Goal: Task Accomplishment & Management: Use online tool/utility

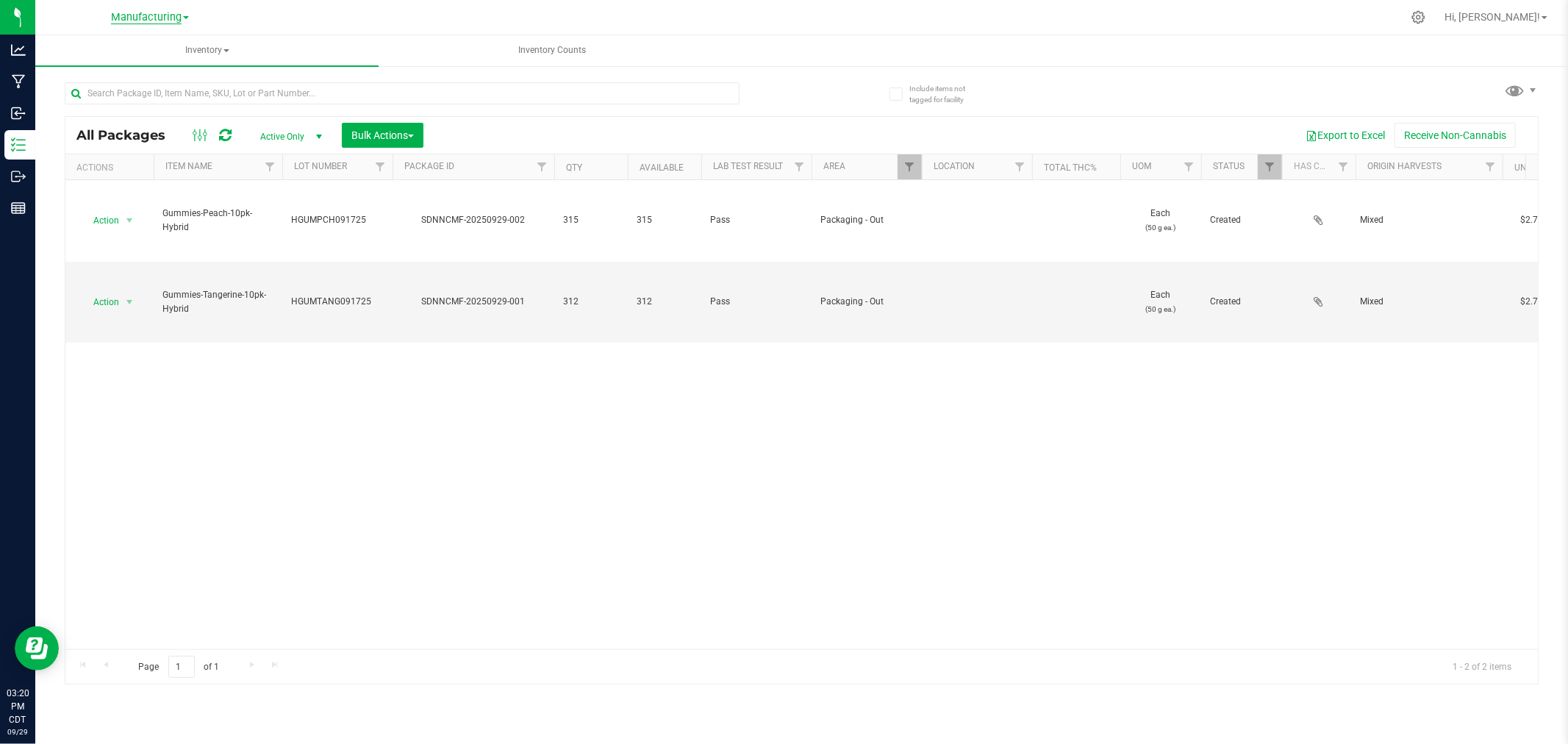
click at [153, 11] on span "Manufacturing" at bounding box center [146, 17] width 70 height 13
click at [314, 55] on span "Inventory" at bounding box center [207, 51] width 344 height 31
click at [228, 48] on span "Inventory" at bounding box center [207, 51] width 344 height 31
click at [211, 46] on span "Inventory" at bounding box center [207, 51] width 344 height 31
click at [163, 108] on li "All inventory" at bounding box center [207, 106] width 344 height 18
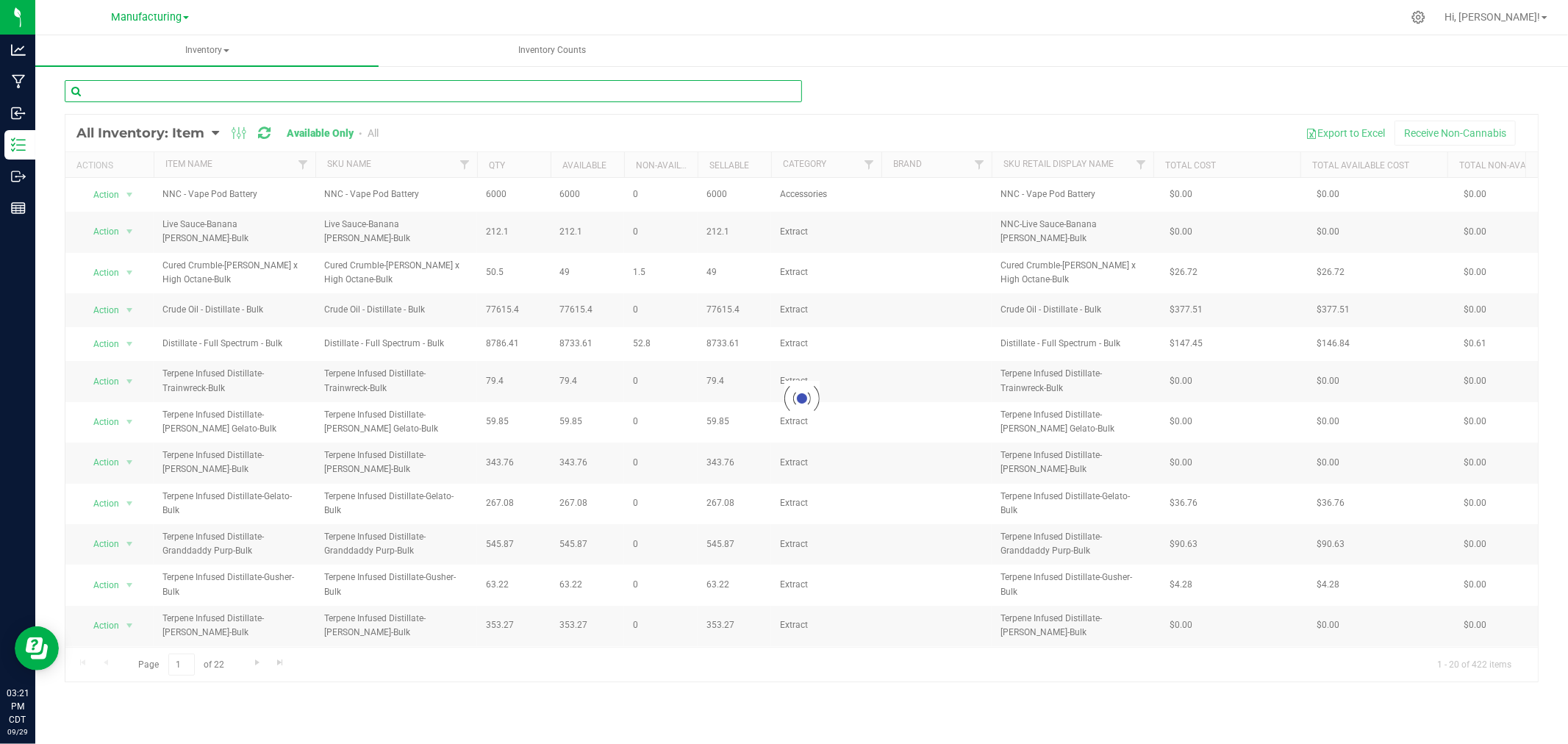
click at [106, 90] on input "text" at bounding box center [434, 91] width 737 height 22
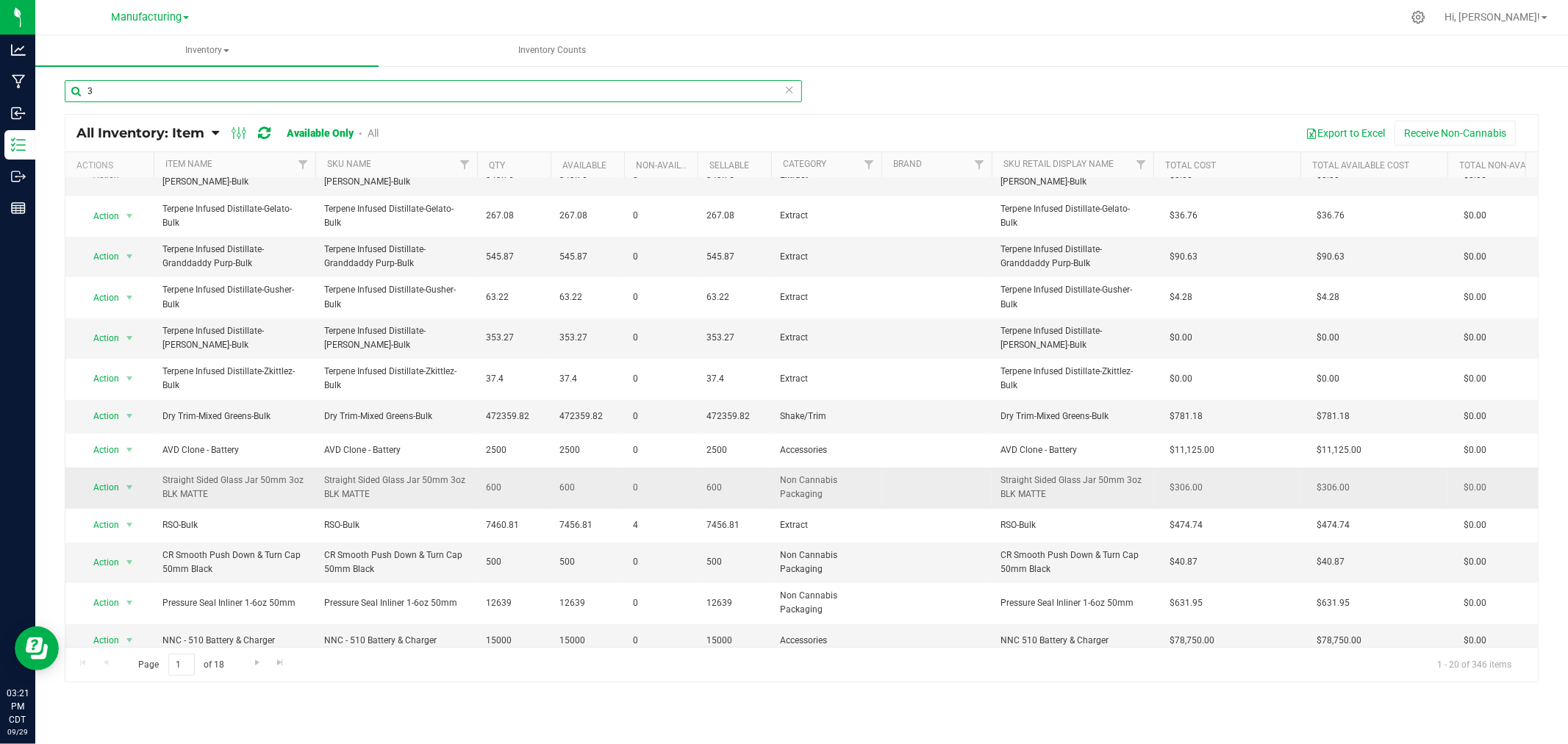
scroll to position [297, 0]
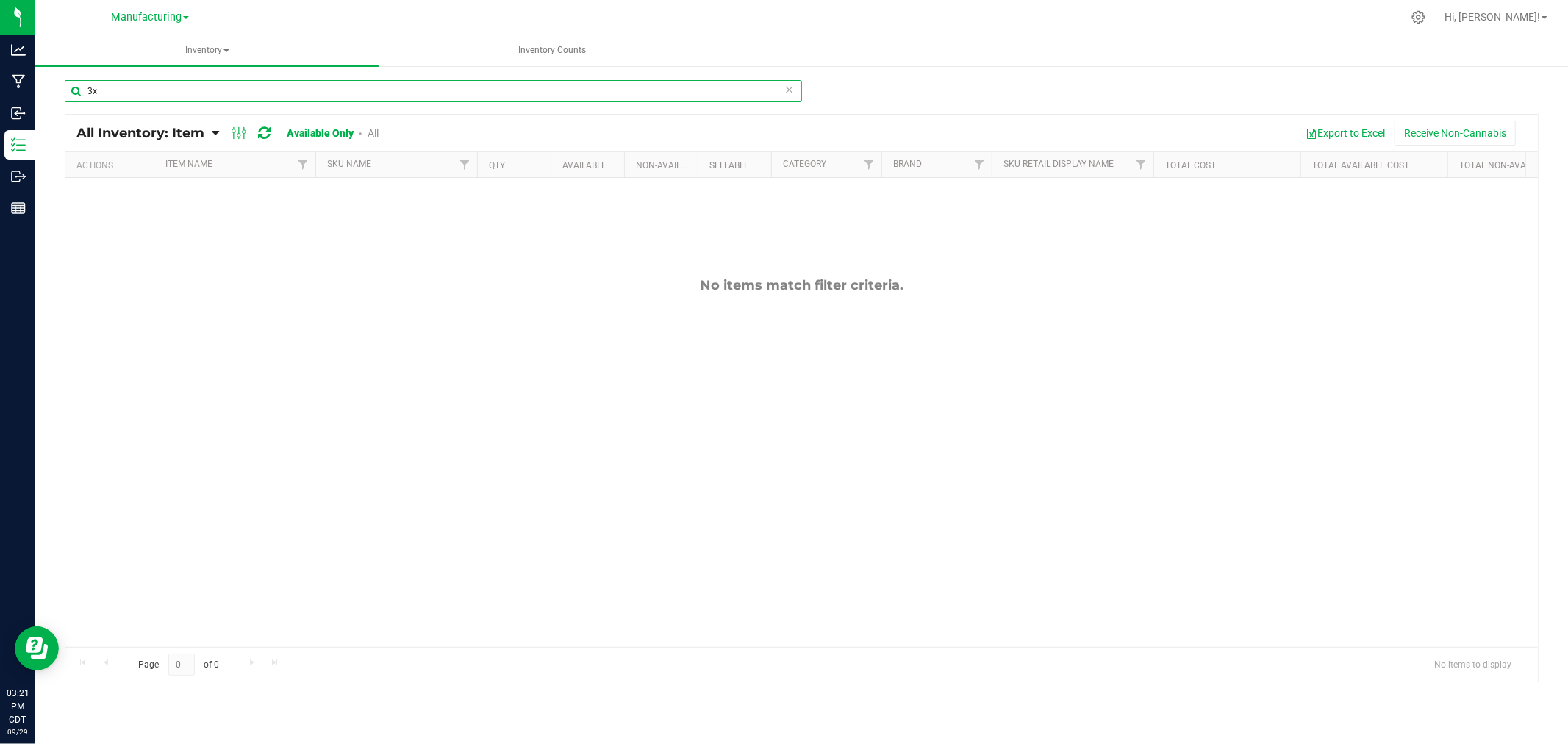
type input "3"
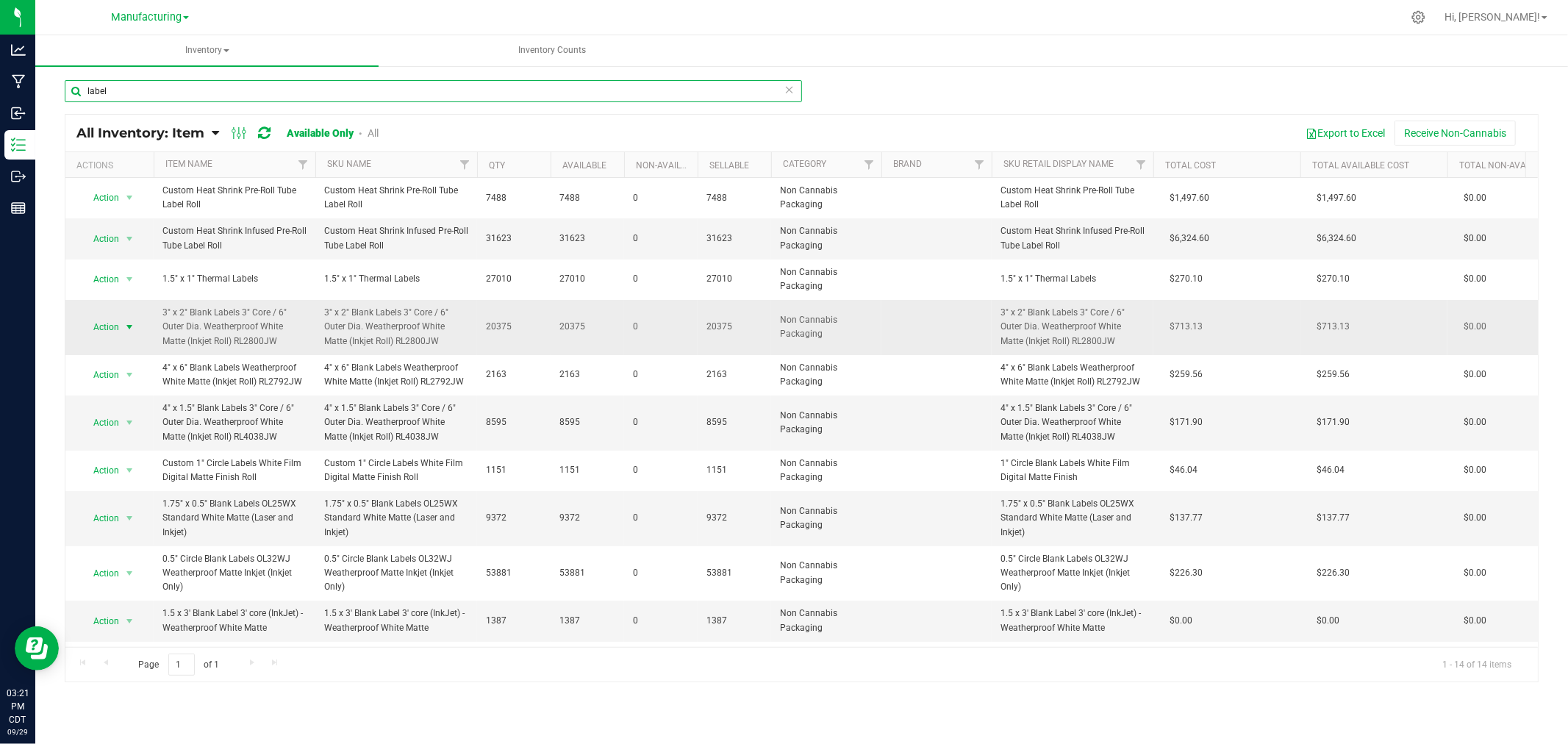
type input "label"
click at [128, 327] on span "select" at bounding box center [129, 327] width 12 height 12
click at [123, 350] on li "Adjust qty" at bounding box center [128, 352] width 94 height 22
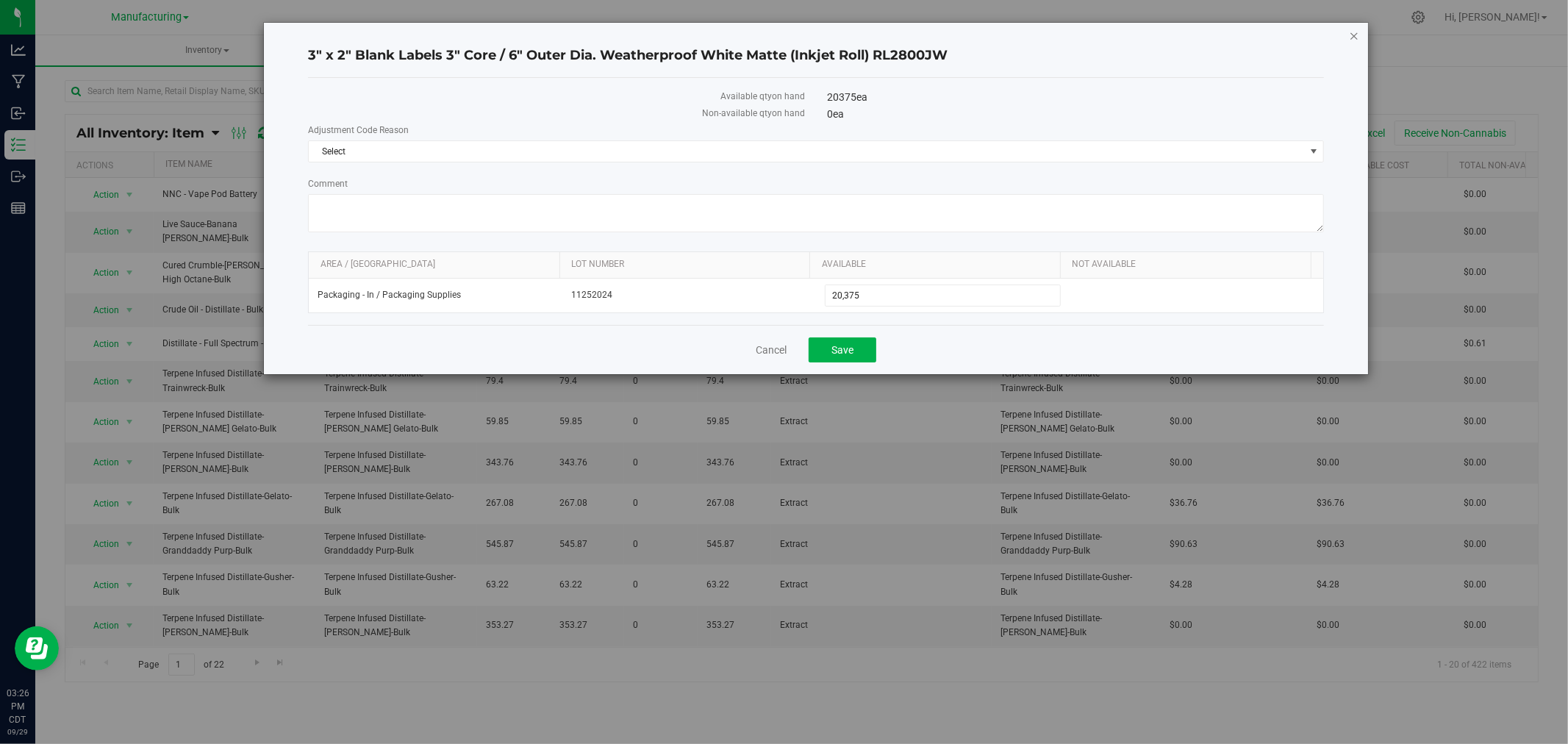
click at [1356, 34] on icon "button" at bounding box center [1355, 36] width 11 height 18
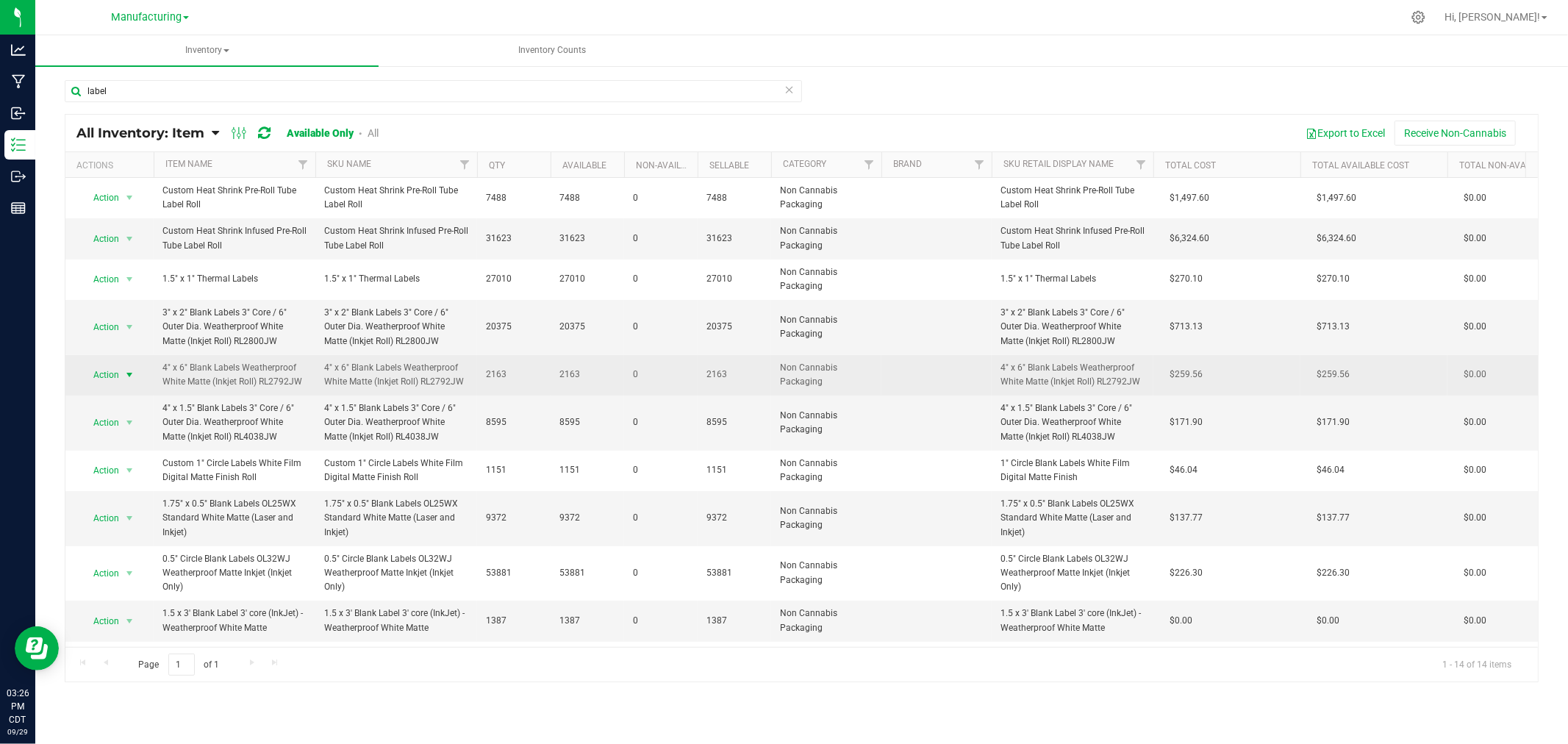
click at [131, 376] on span "select" at bounding box center [129, 375] width 12 height 12
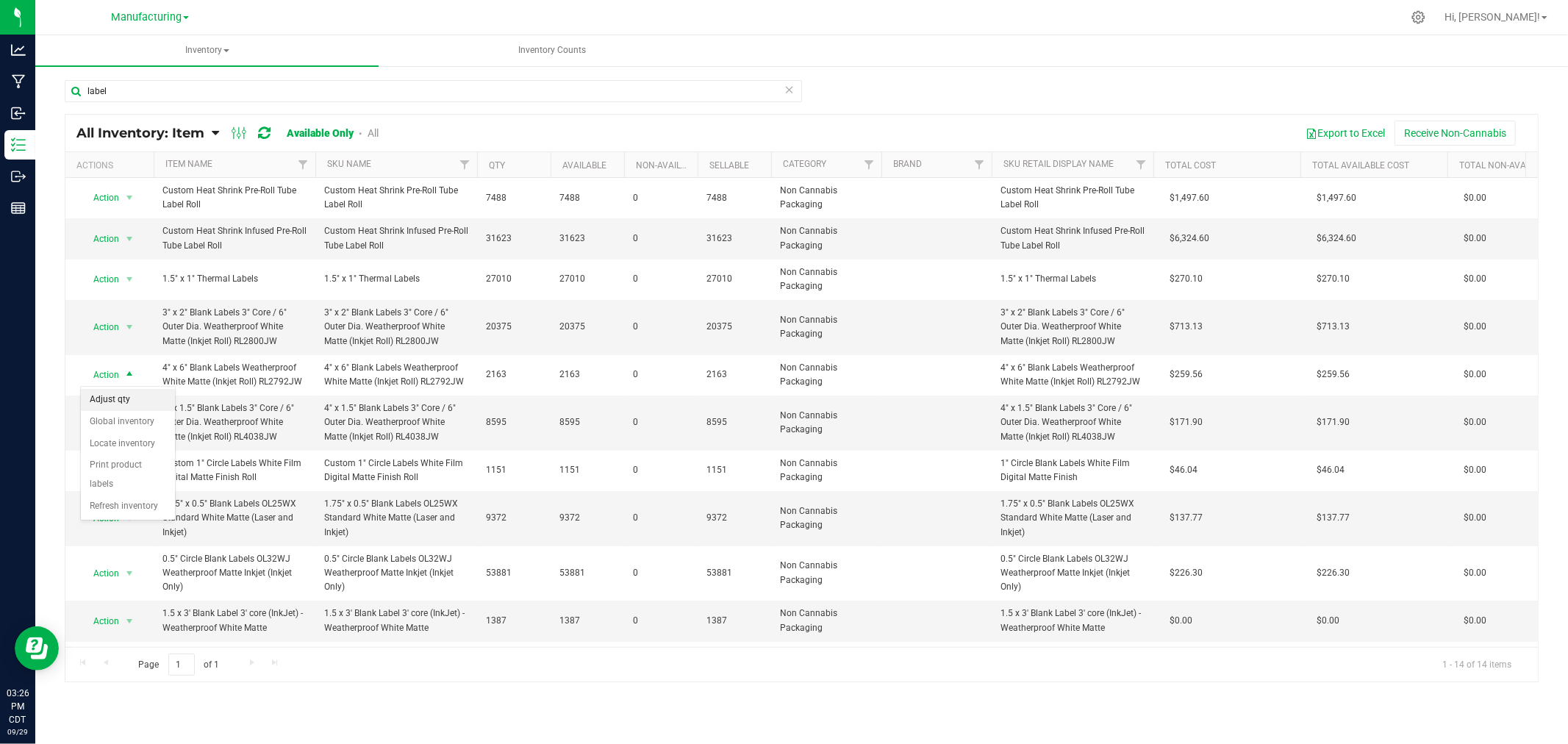
click at [134, 400] on li "Adjust qty" at bounding box center [128, 400] width 94 height 22
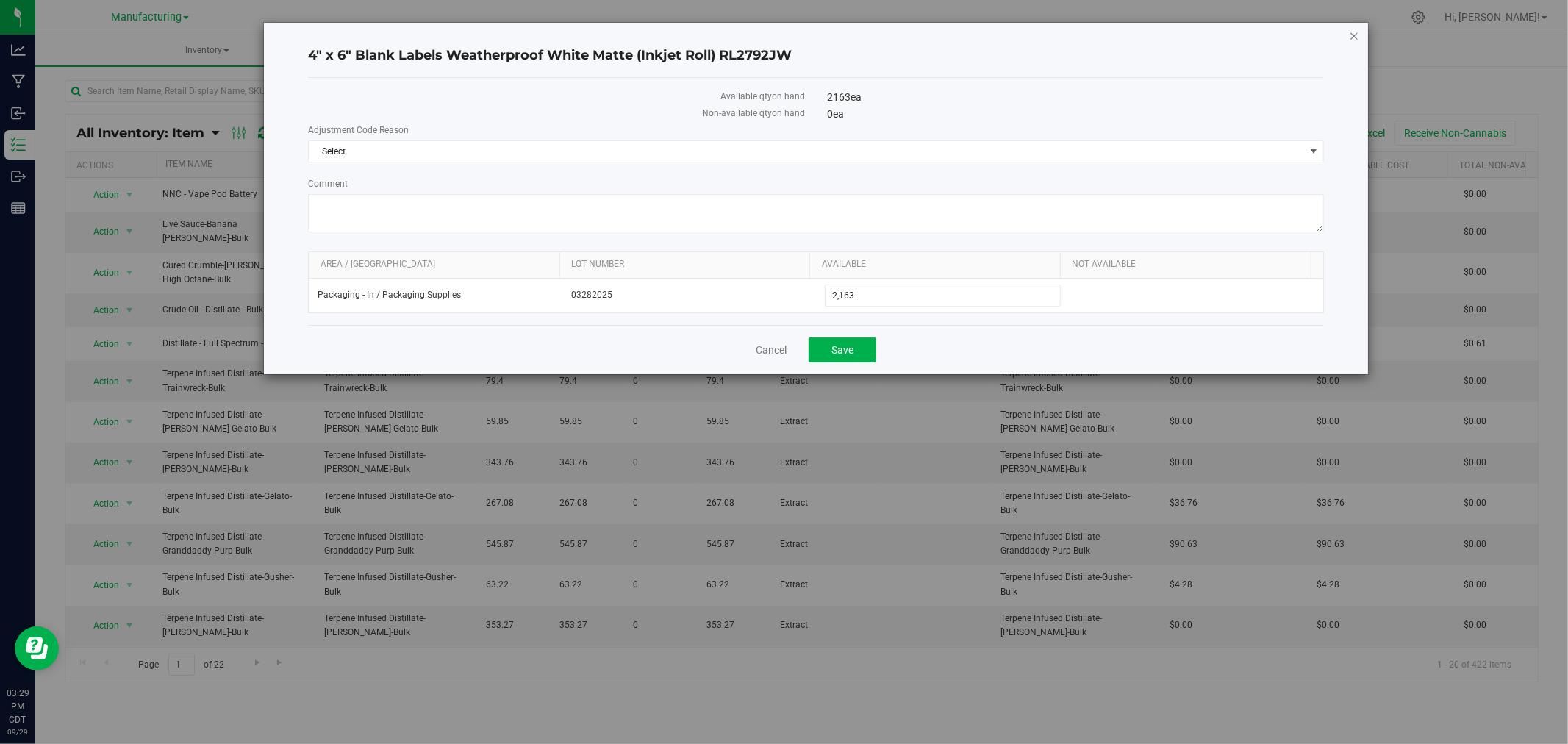
click at [1359, 28] on icon "button" at bounding box center [1355, 36] width 11 height 18
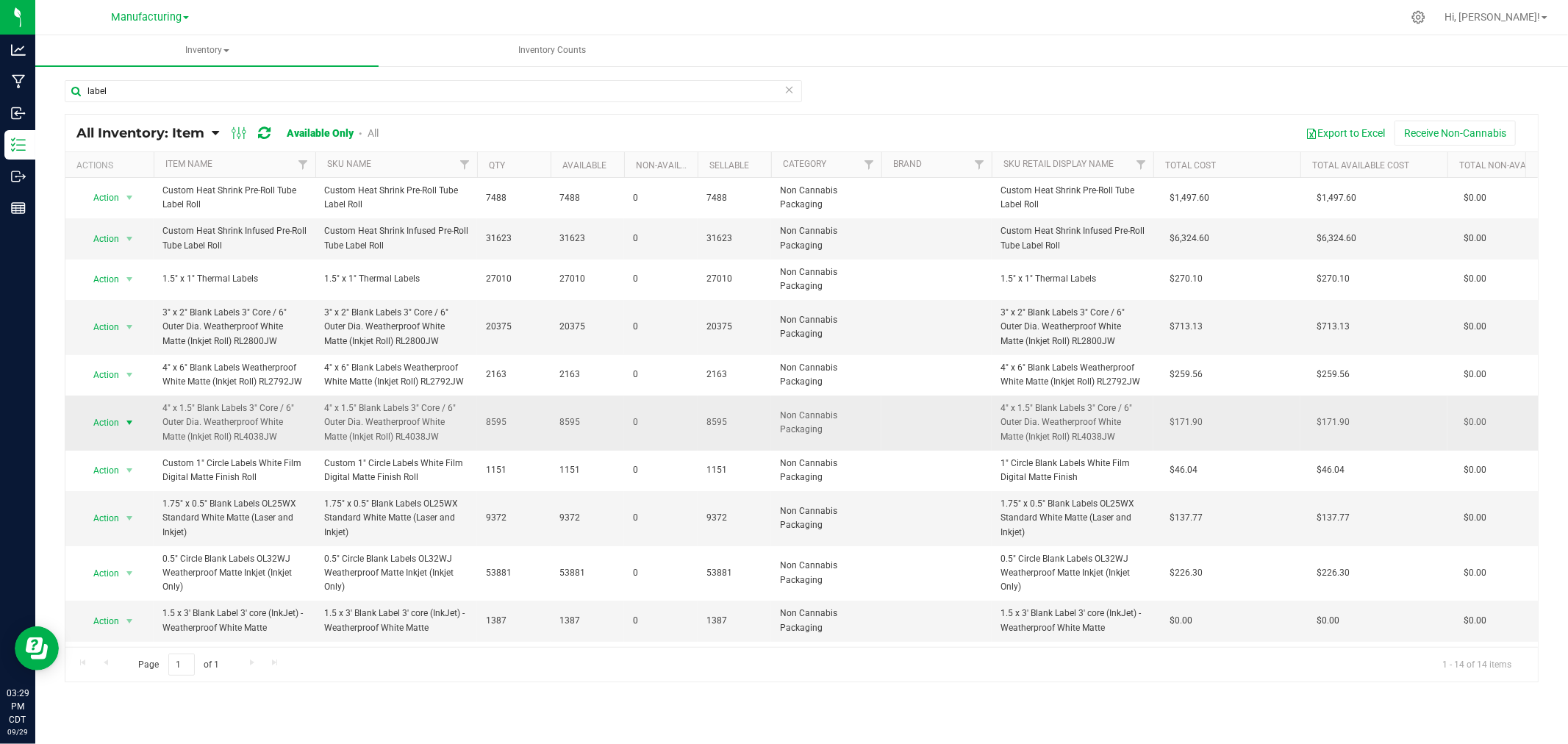
click at [129, 421] on span "select" at bounding box center [129, 422] width 12 height 12
click at [134, 450] on li "Adjust qty" at bounding box center [128, 447] width 94 height 22
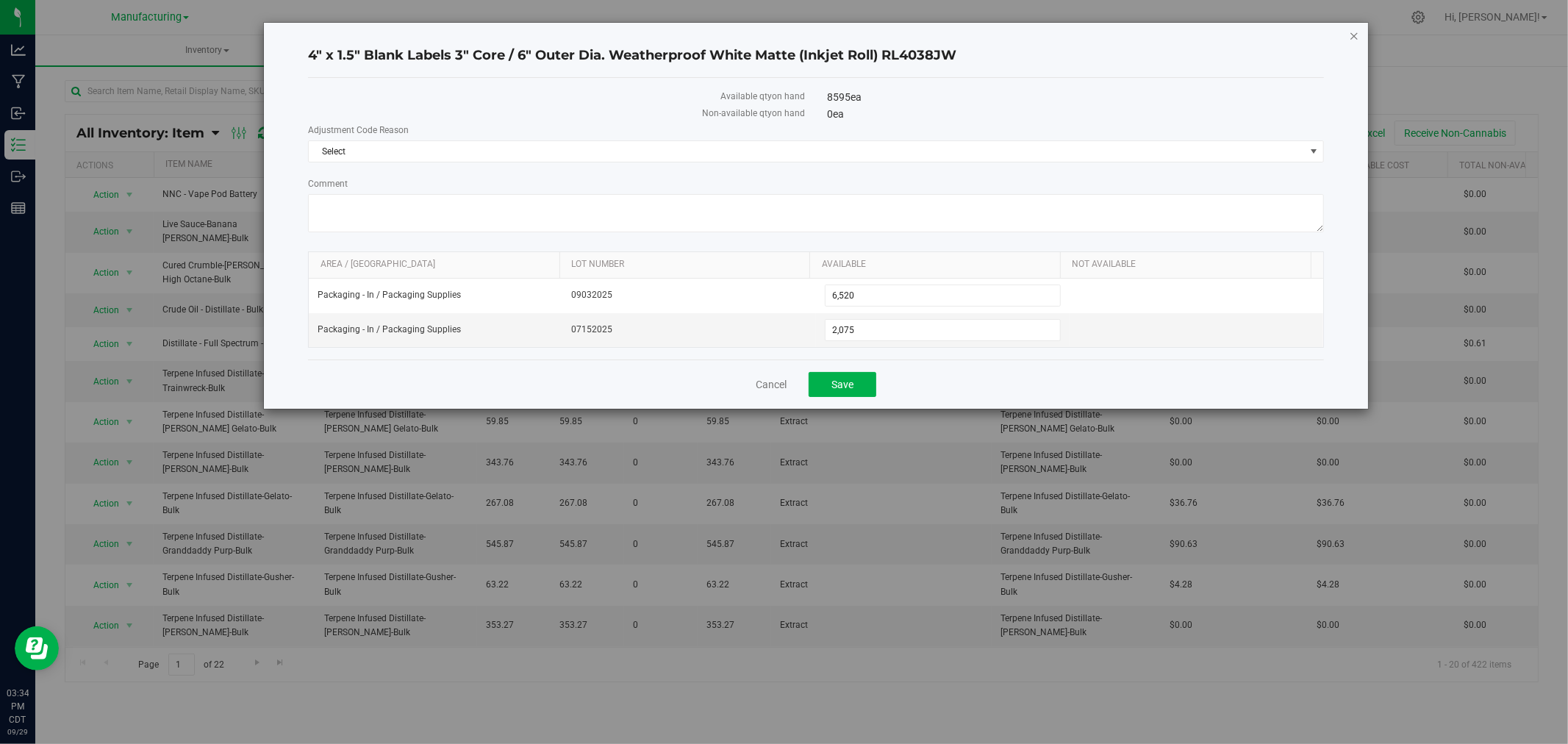
click at [1358, 27] on icon "button" at bounding box center [1355, 36] width 11 height 18
